Goal: Navigation & Orientation: Find specific page/section

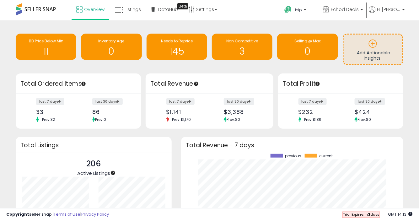
scroll to position [87, 209]
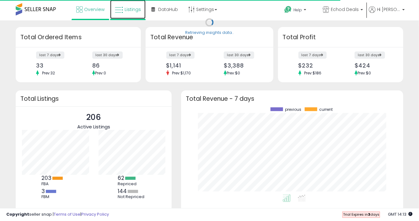
click at [128, 13] on link "Listings" at bounding box center [127, 9] width 35 height 19
